Goal: Navigation & Orientation: Find specific page/section

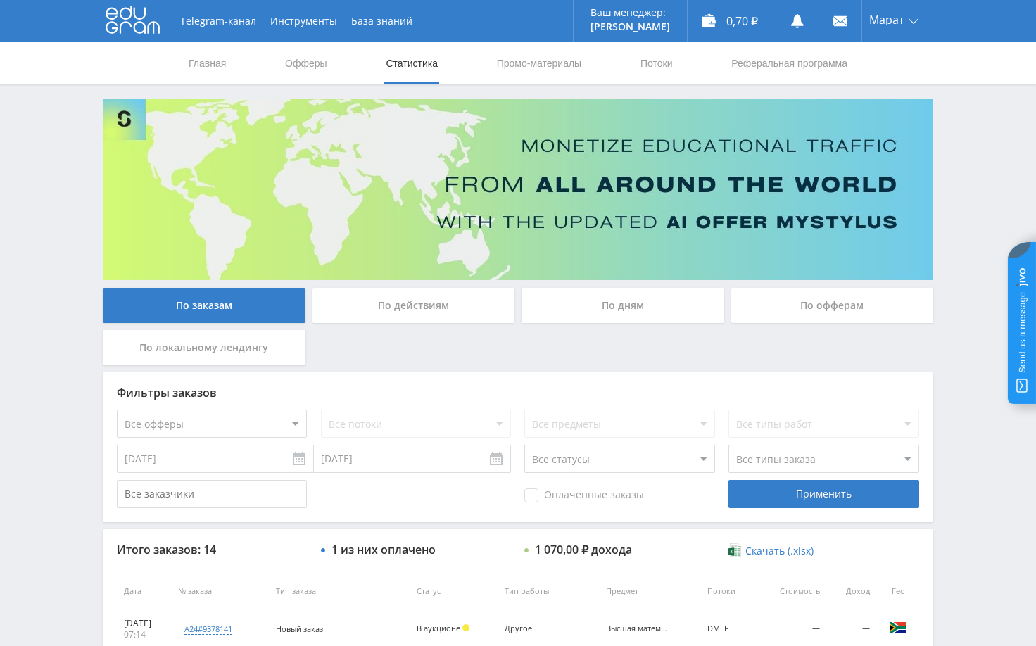
click at [968, 172] on div "Telegram-канал Инструменты База знаний Ваш менеджер: [PERSON_NAME] Alex Online …" at bounding box center [518, 591] width 1036 height 1182
drag, startPoint x: 968, startPoint y: 179, endPoint x: 969, endPoint y: 193, distance: 13.4
click at [968, 180] on div "Telegram-канал Инструменты База знаний Ваш менеджер: [PERSON_NAME] Alex Online …" at bounding box center [518, 591] width 1036 height 1182
click at [988, 165] on div "Telegram-канал Инструменты База знаний Ваш менеджер: [PERSON_NAME] Alex Online …" at bounding box center [518, 591] width 1036 height 1182
click at [982, 222] on div "Telegram-канал Инструменты База знаний Ваш менеджер: [PERSON_NAME] Alex Online …" at bounding box center [518, 591] width 1036 height 1182
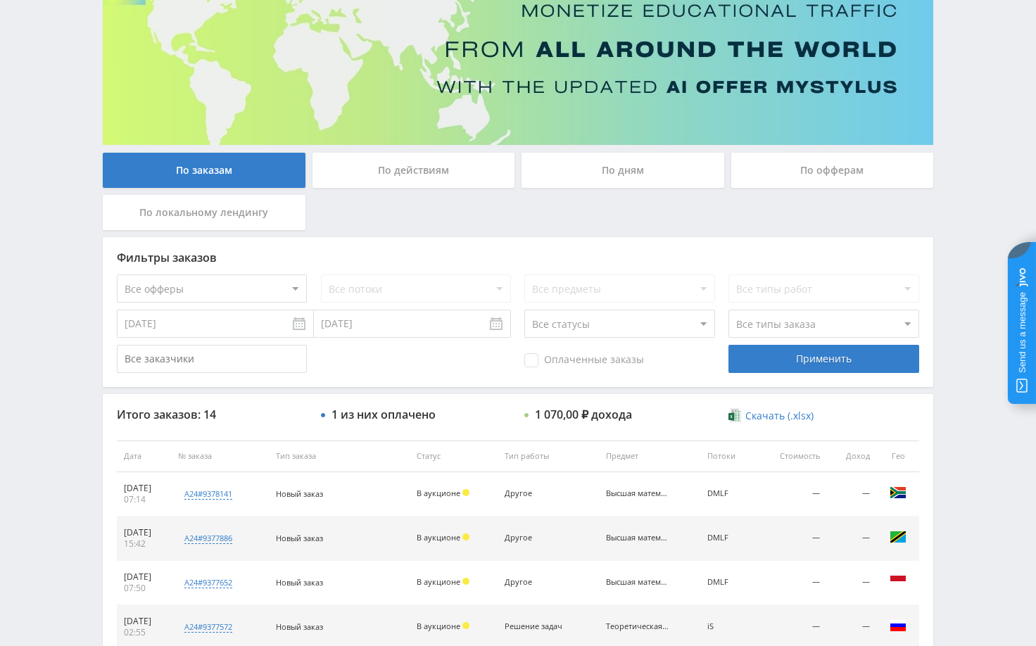
scroll to position [141, 0]
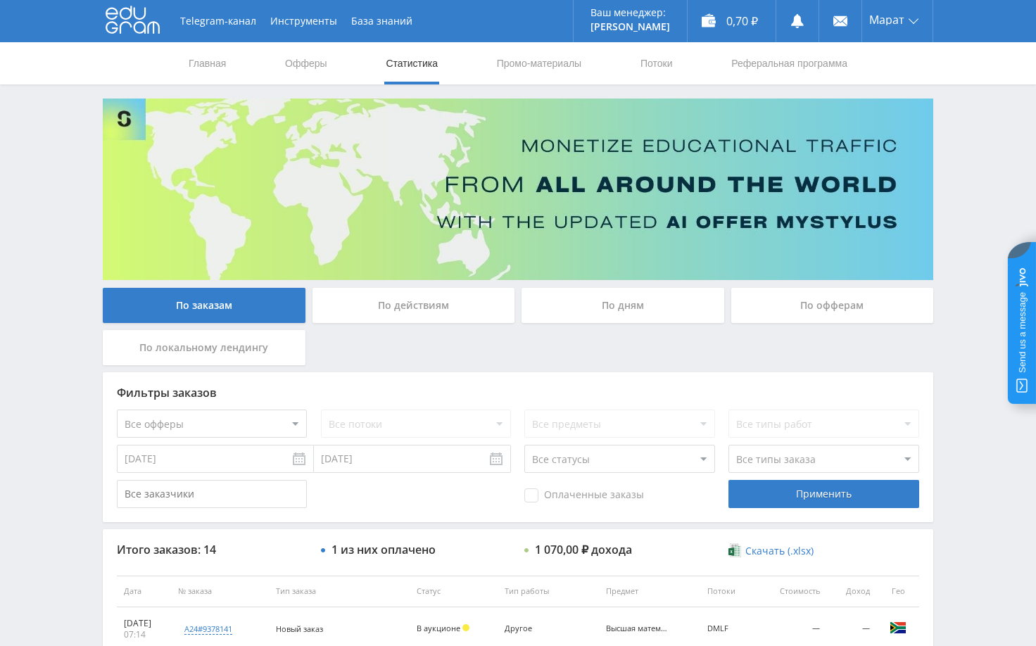
click at [975, 125] on div "Telegram-канал Инструменты База знаний Ваш менеджер: [PERSON_NAME] Alex Online …" at bounding box center [518, 591] width 1036 height 1182
